Goal: Information Seeking & Learning: Learn about a topic

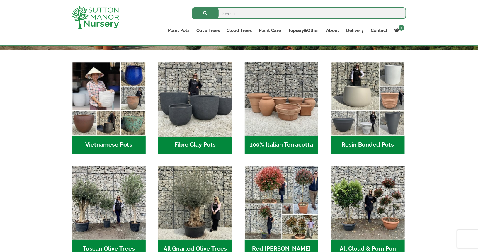
scroll to position [182, 0]
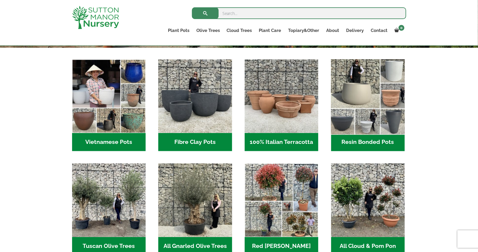
click at [365, 109] on img "Visit product category Resin Bonded Pots" at bounding box center [367, 96] width 77 height 77
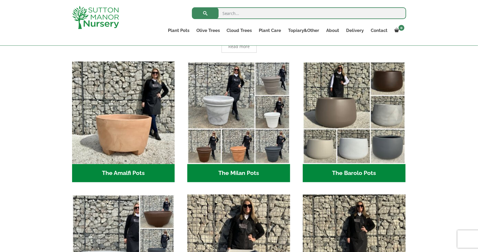
scroll to position [145, 0]
click at [365, 109] on img "Visit product category The Barolo Pots" at bounding box center [354, 113] width 103 height 103
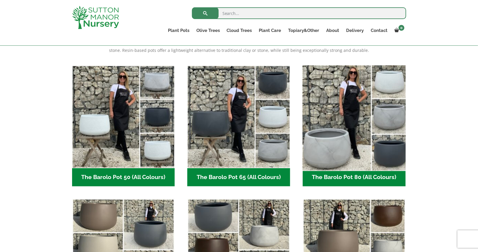
scroll to position [133, 0]
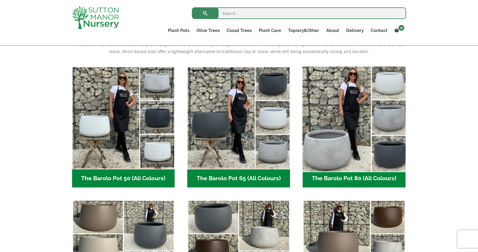
click at [335, 158] on img "Visit product category The Barolo Pot 80 (All Colours)" at bounding box center [354, 118] width 108 height 108
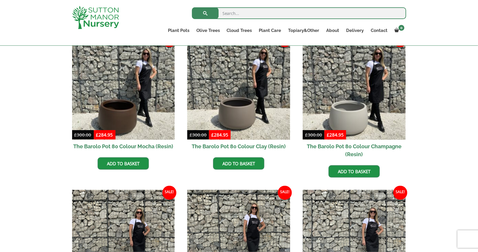
scroll to position [158, 0]
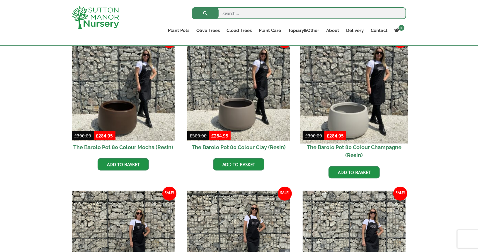
click at [348, 105] on img at bounding box center [354, 89] width 108 height 108
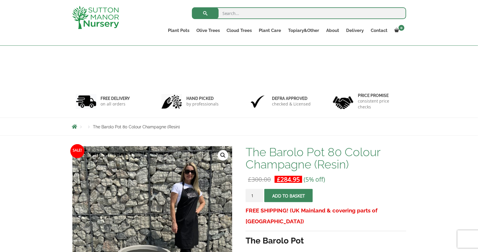
scroll to position [96, 0]
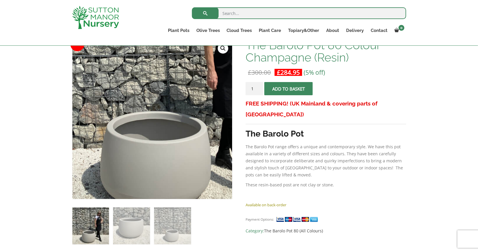
click at [129, 170] on img at bounding box center [171, 76] width 293 height 293
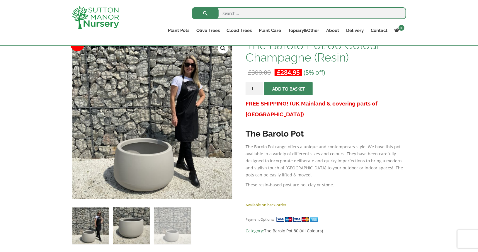
click at [130, 229] on img at bounding box center [131, 226] width 37 height 37
